Goal: Task Accomplishment & Management: Complete application form

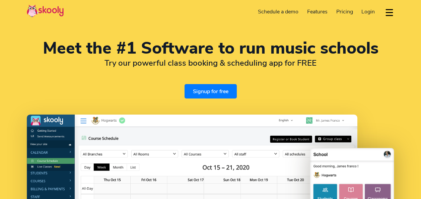
select select "en"
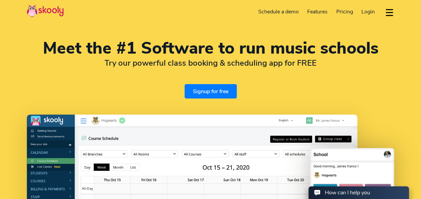
select select
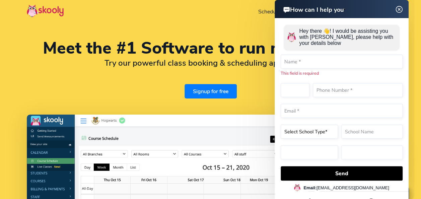
click at [398, 9] on img at bounding box center [399, 9] width 13 height 8
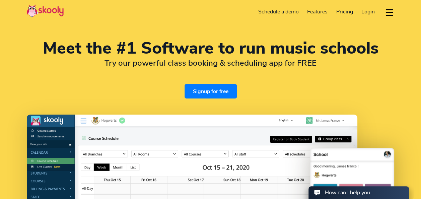
click at [200, 90] on link "Signup for free" at bounding box center [211, 91] width 52 height 14
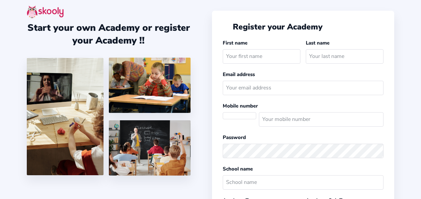
select select
click at [279, 60] on input "text" at bounding box center [262, 56] width 78 height 14
type input "Alkendu"
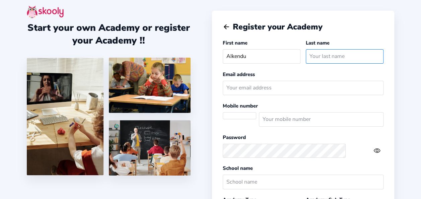
type input "Mishra"
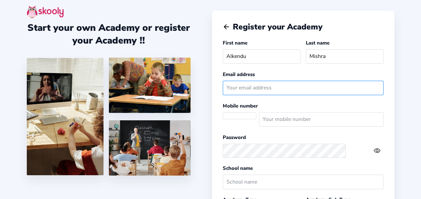
type input "[EMAIL_ADDRESS][DOMAIN_NAME]"
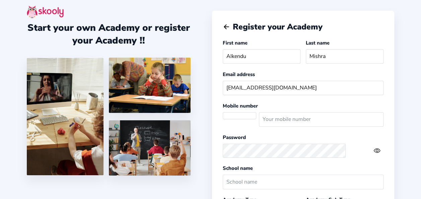
select select "IN"
type input "9039160641"
select select "[GEOGRAPHIC_DATA]/[GEOGRAPHIC_DATA]"
select select "INR ₹"
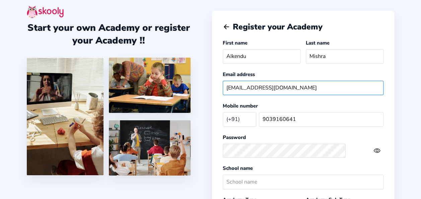
click at [328, 88] on input "[EMAIL_ADDRESS][DOMAIN_NAME]" at bounding box center [303, 88] width 161 height 14
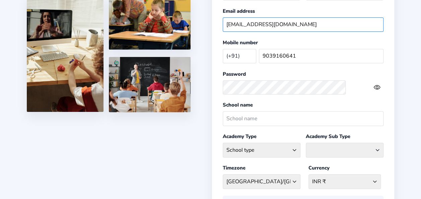
scroll to position [64, 0]
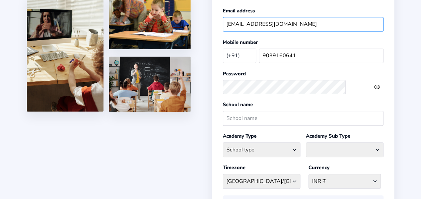
type input "[EMAIL_ADDRESS][DOMAIN_NAME]"
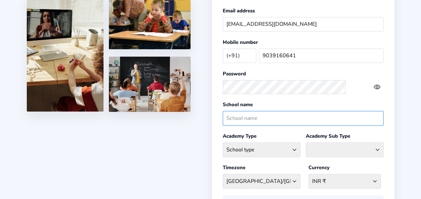
click at [284, 113] on input "text" at bounding box center [303, 118] width 161 height 14
type input "Alkendu123@"
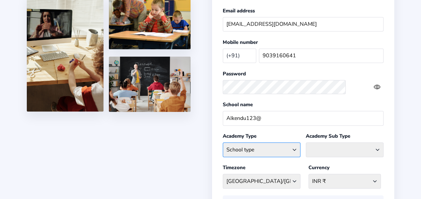
click at [287, 147] on select "School type Academic Afterschool Arts Dance Homeschool Language Martial Arts Mu…" at bounding box center [262, 149] width 78 height 14
select select "M"
click at [260, 142] on select "School type Academic Afterschool Arts Dance Homeschool Language Martial Arts Mu…" at bounding box center [262, 149] width 78 height 14
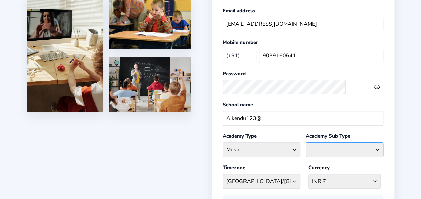
click at [348, 145] on select "Classical Drums General Music Guitar Piano Violin" at bounding box center [345, 149] width 78 height 14
select select "CL"
click at [324, 142] on select "Classical Drums General Music Guitar Piano Violin" at bounding box center [345, 149] width 78 height 14
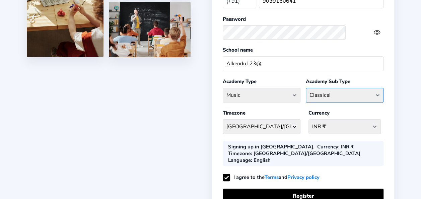
scroll to position [119, 0]
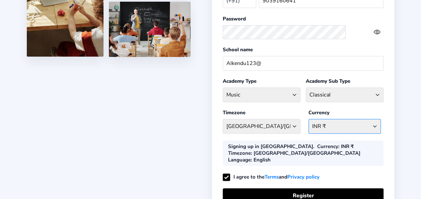
click at [350, 120] on select "INR ₹ [GEOGRAPHIC_DATA] AFN - ؋. [GEOGRAPHIC_DATA] ALL - L [GEOGRAPHIC_DATA] DZ…" at bounding box center [345, 126] width 72 height 14
click at [387, 136] on div "Register your Academy First name Alkendu Last name Mishra Email address [EMAIL_…" at bounding box center [303, 62] width 182 height 341
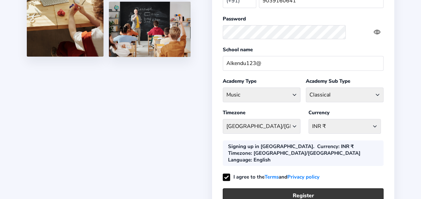
click at [322, 188] on button "Register" at bounding box center [303, 195] width 161 height 14
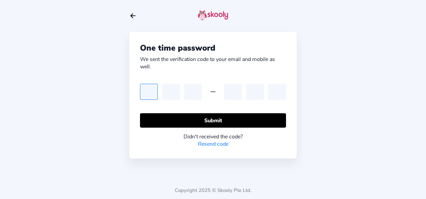
type input "9"
type input "7"
type input "3"
type input "4"
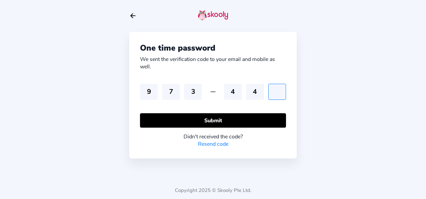
type input "9"
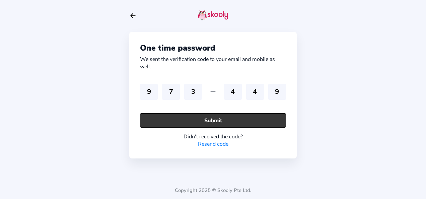
click at [226, 121] on button "Submit" at bounding box center [213, 120] width 146 height 14
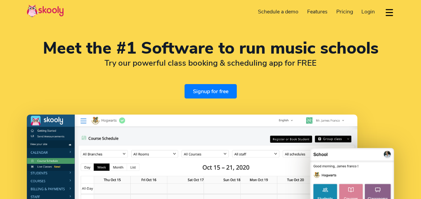
select select "en"
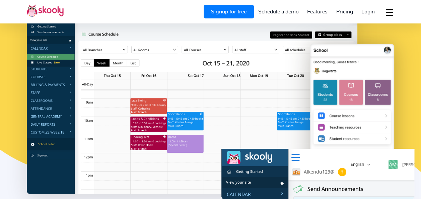
scroll to position [129, 0]
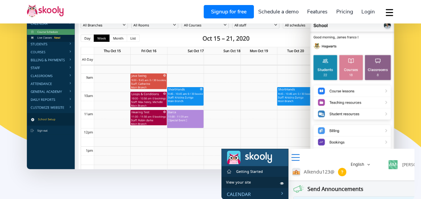
click at [334, 173] on link "Alkendu123@" at bounding box center [319, 172] width 61 height 15
select select "A"
select select "M"
select select "CL"
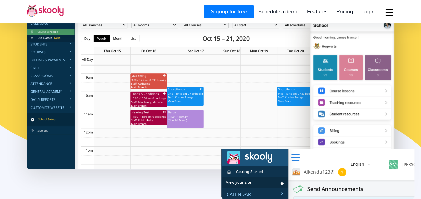
select select "91"
select select "[GEOGRAPHIC_DATA]/[GEOGRAPHIC_DATA]"
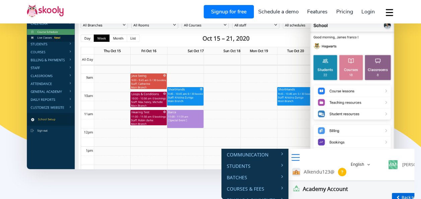
scroll to position [52, 0]
click at [179, 173] on icon at bounding box center [211, 161] width 422 height 105
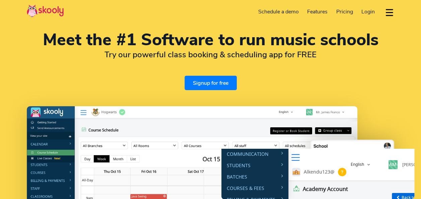
scroll to position [0, 0]
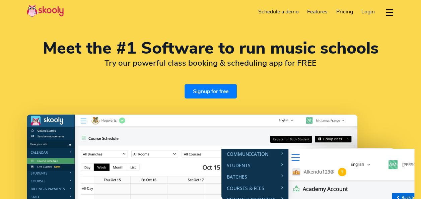
click at [369, 12] on span "Login" at bounding box center [368, 11] width 13 height 7
